Goal: Navigation & Orientation: Find specific page/section

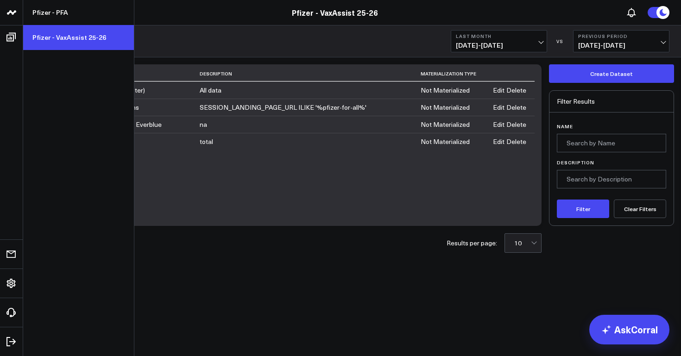
click at [37, 40] on link "Pfizer - VaxAssist 25-26" at bounding box center [78, 37] width 111 height 25
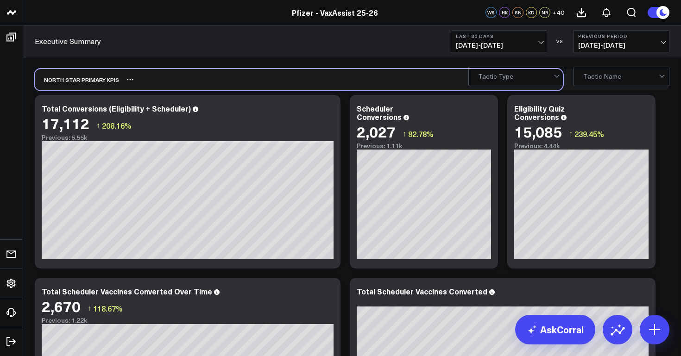
click at [236, 83] on div "North Star Primary KPIs" at bounding box center [299, 79] width 528 height 21
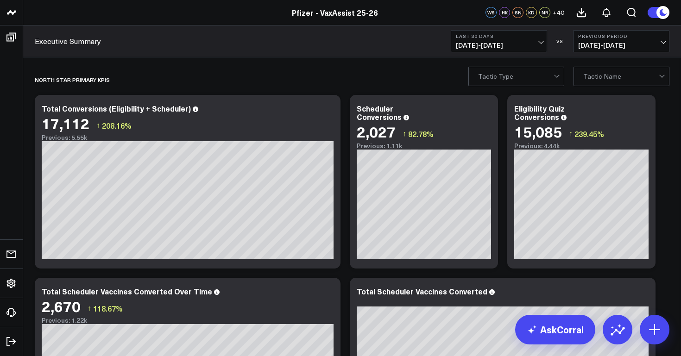
click at [175, 17] on div "Pfizer - VaxAssist 25-26" at bounding box center [335, 12] width 670 height 10
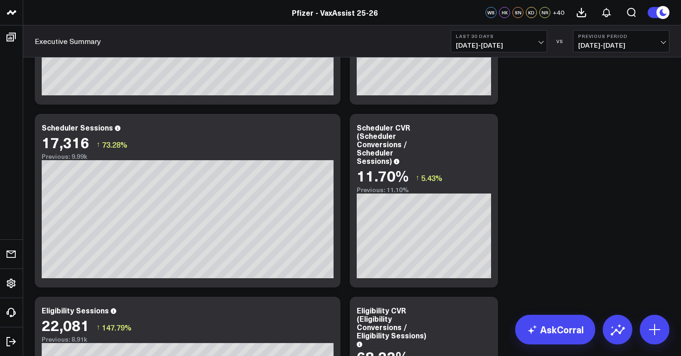
scroll to position [1191, 0]
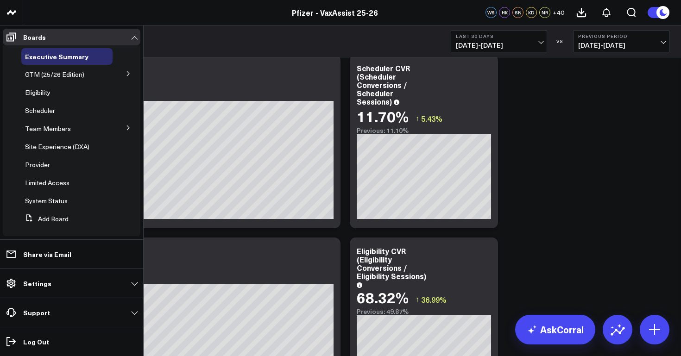
click at [126, 73] on icon at bounding box center [129, 74] width 6 height 6
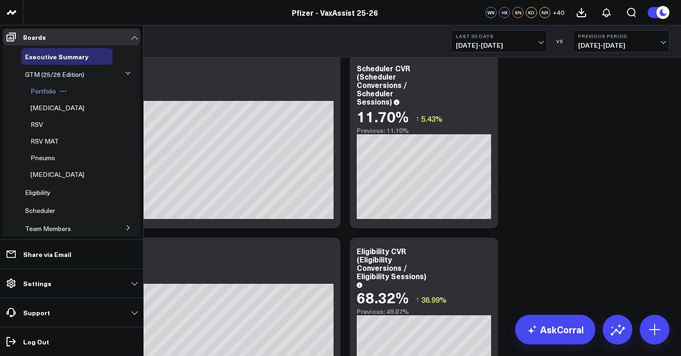
click at [47, 91] on span "Portfolio" at bounding box center [43, 91] width 25 height 9
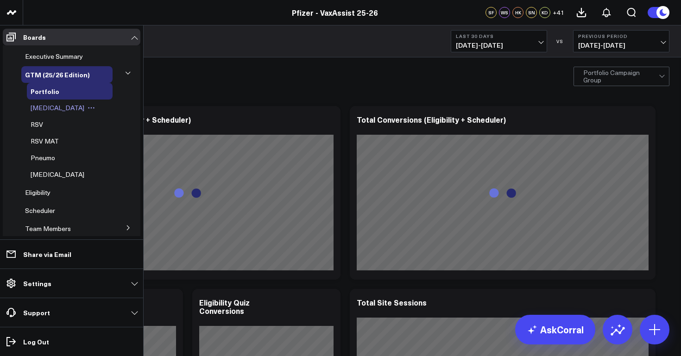
click at [50, 107] on span "[MEDICAL_DATA]" at bounding box center [58, 107] width 54 height 9
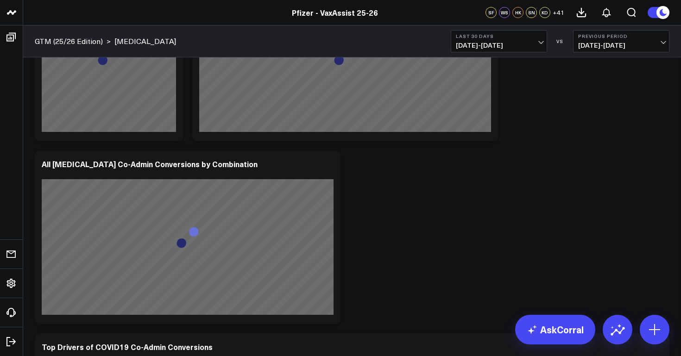
scroll to position [556, 0]
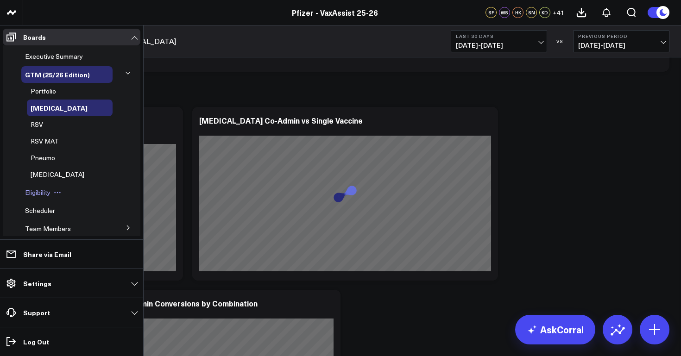
click at [43, 195] on span "Eligibility" at bounding box center [37, 192] width 25 height 9
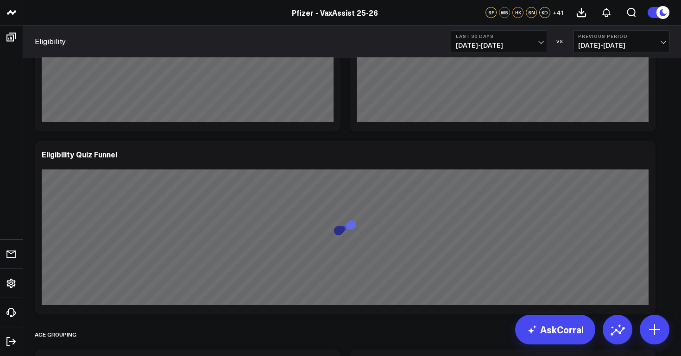
scroll to position [352, 0]
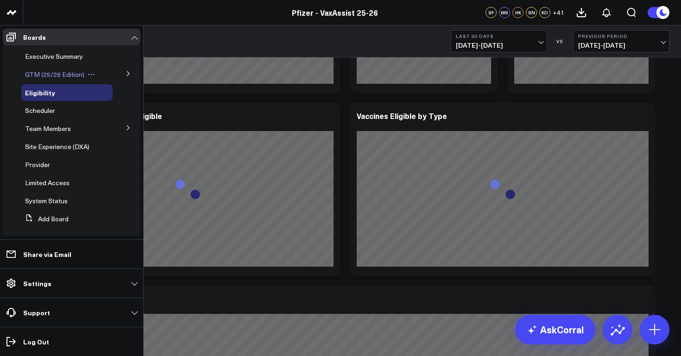
click at [51, 74] on span "GTM (25/26 Edition)" at bounding box center [54, 74] width 59 height 9
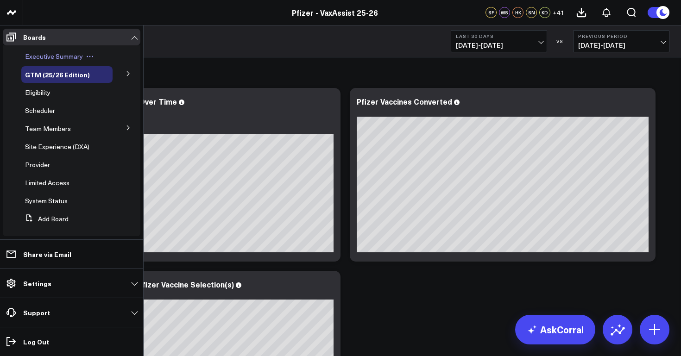
click at [56, 54] on span "Executive Summary" at bounding box center [54, 56] width 58 height 9
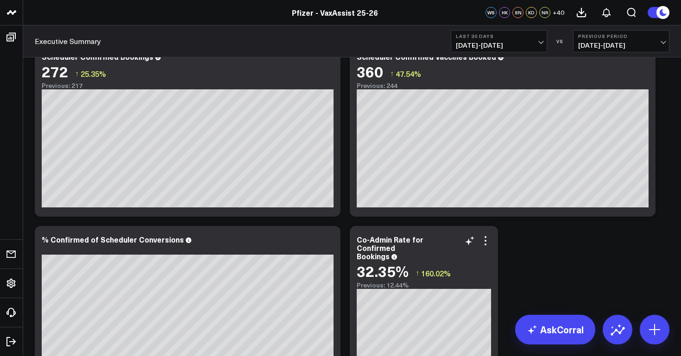
scroll to position [521, 0]
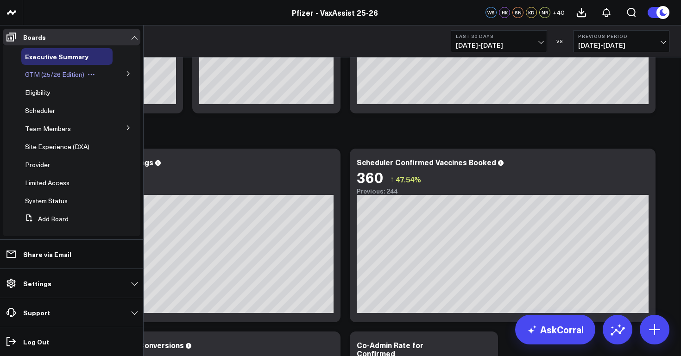
click at [45, 74] on span "GTM (25/26 Edition)" at bounding box center [54, 74] width 59 height 9
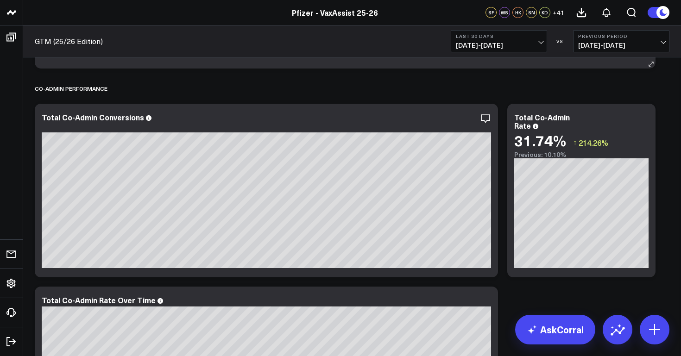
scroll to position [551, 0]
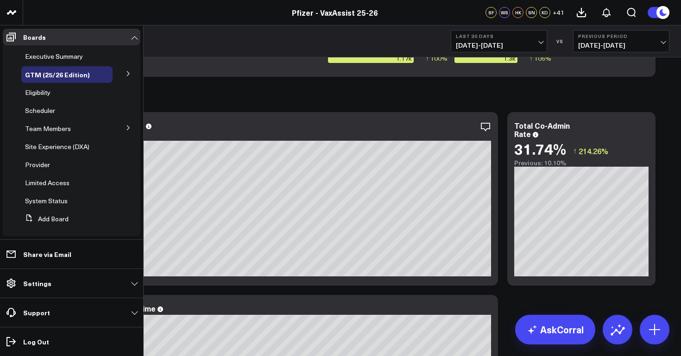
click at [126, 75] on icon at bounding box center [129, 74] width 6 height 6
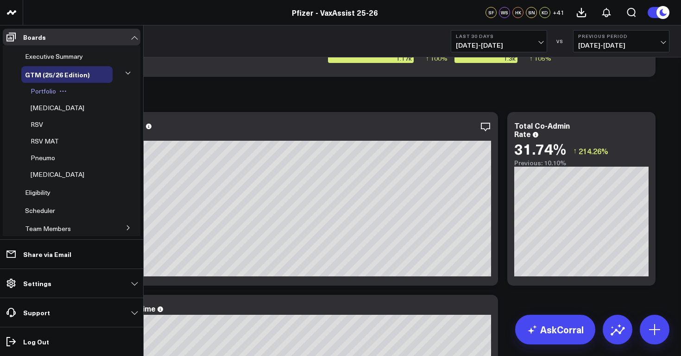
click at [49, 90] on span "Portfolio" at bounding box center [43, 91] width 25 height 9
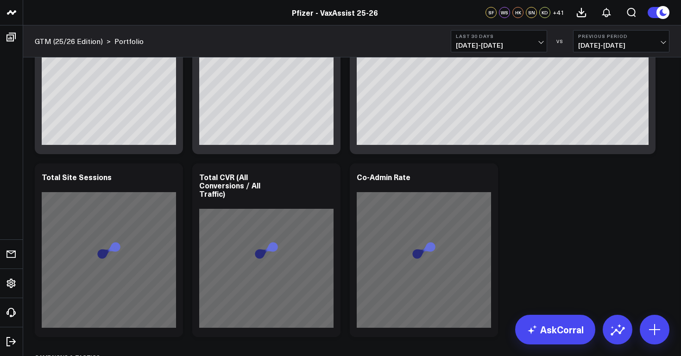
scroll to position [311, 0]
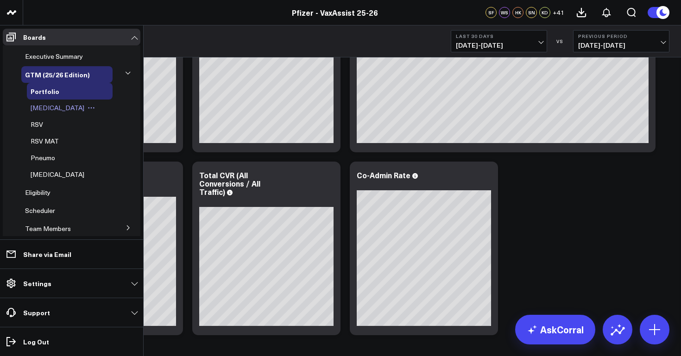
click at [50, 106] on span "[MEDICAL_DATA]" at bounding box center [58, 107] width 54 height 9
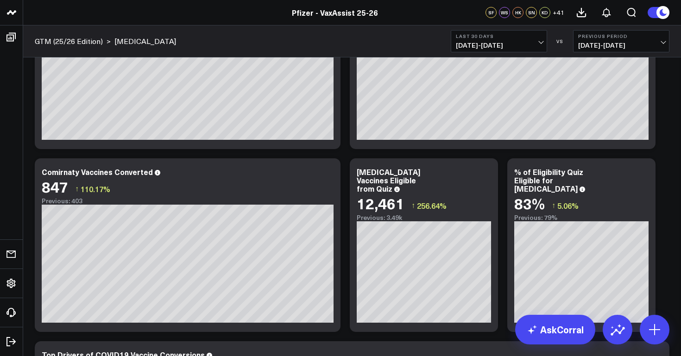
scroll to position [106, 0]
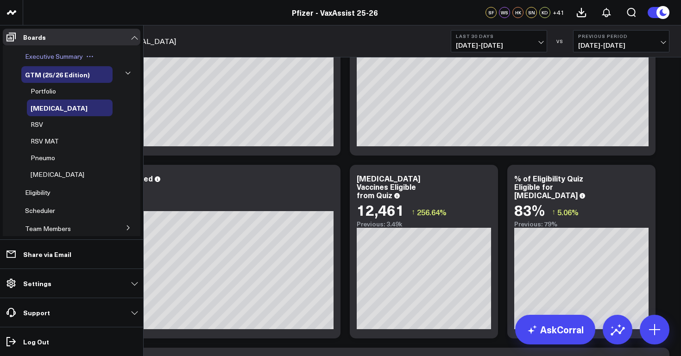
click at [61, 58] on span "Executive Summary" at bounding box center [54, 56] width 58 height 9
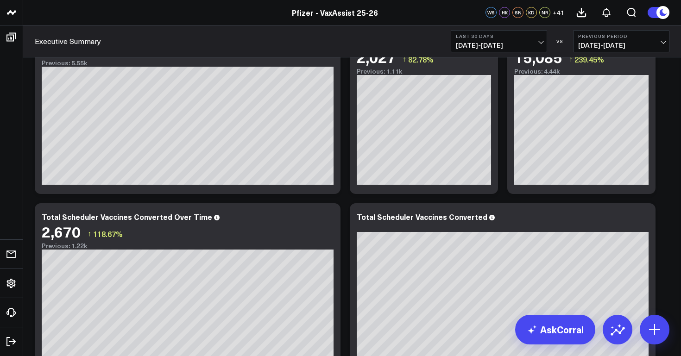
scroll to position [257, 0]
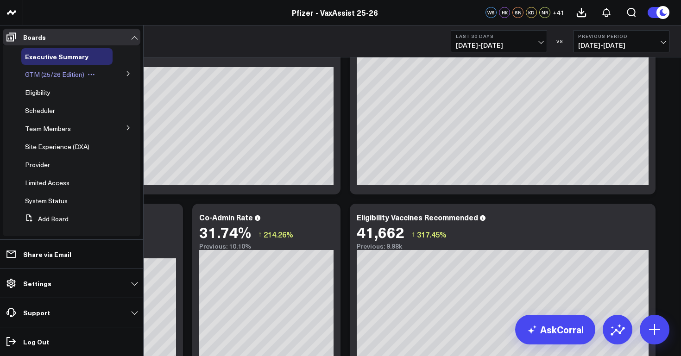
click at [76, 75] on span "GTM (25/26 Edition)" at bounding box center [54, 74] width 59 height 9
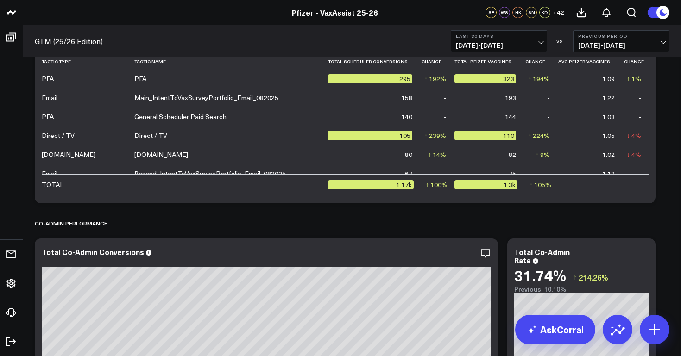
scroll to position [373, 0]
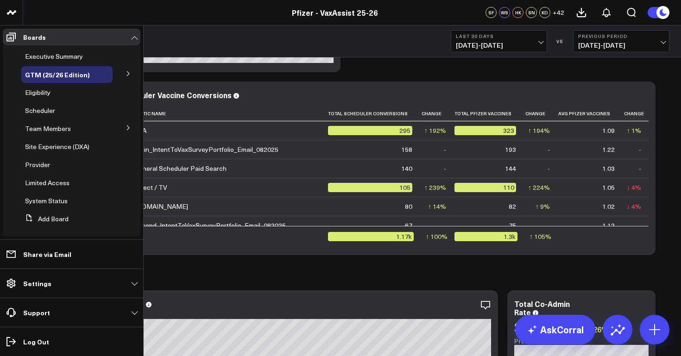
click at [127, 73] on icon at bounding box center [128, 73] width 2 height 5
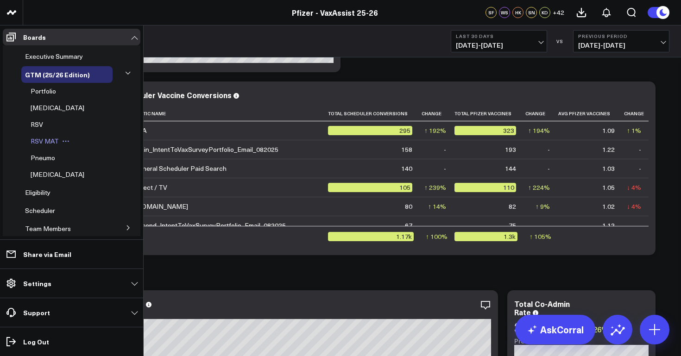
click at [55, 140] on span "RSV MAT" at bounding box center [45, 141] width 28 height 9
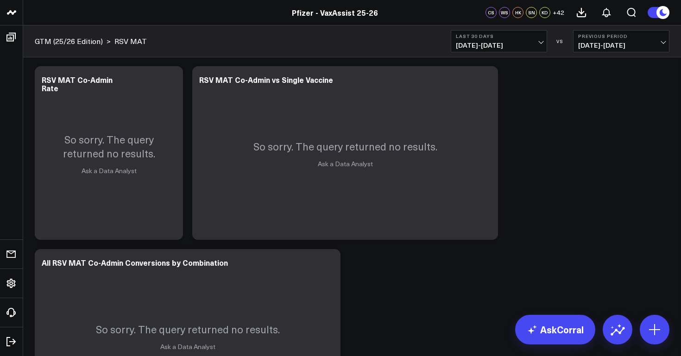
scroll to position [478, 0]
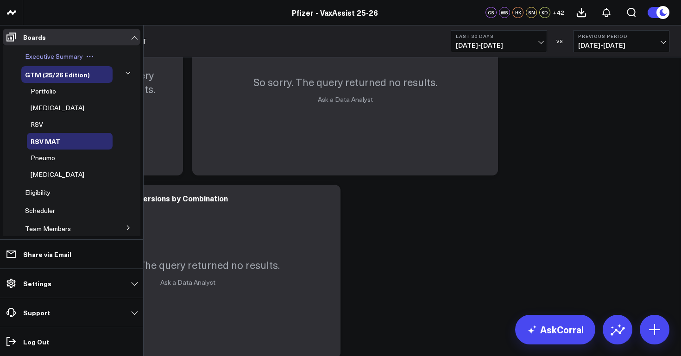
click at [41, 57] on span "Executive Summary" at bounding box center [54, 56] width 58 height 9
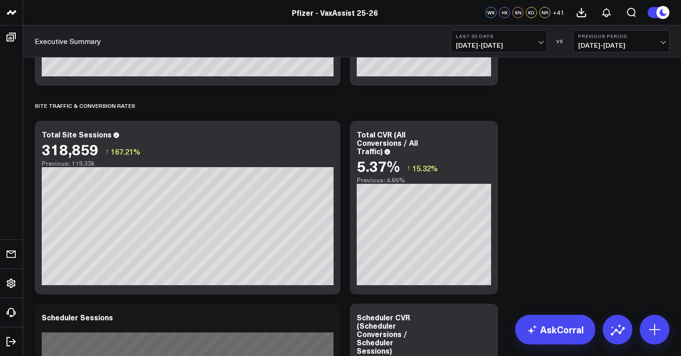
scroll to position [948, 0]
